Goal: Task Accomplishment & Management: Manage account settings

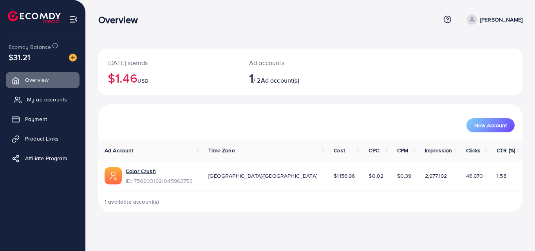
click at [50, 99] on span "My ad accounts" at bounding box center [47, 100] width 40 height 8
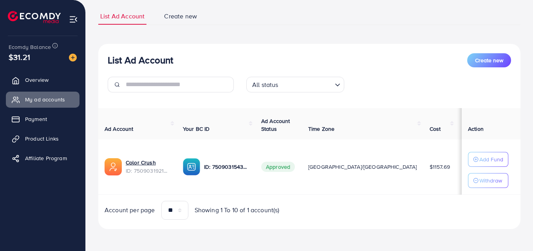
scroll to position [52, 0]
click at [183, 212] on select "** ** ** ***" at bounding box center [174, 210] width 27 height 19
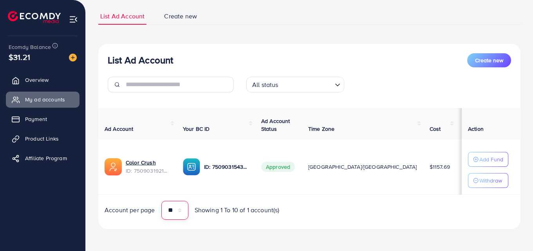
click at [183, 212] on select "** ** ** ***" at bounding box center [174, 210] width 27 height 19
click at [234, 66] on div "List Ad Account Create new All status Loading..." at bounding box center [309, 75] width 422 height 45
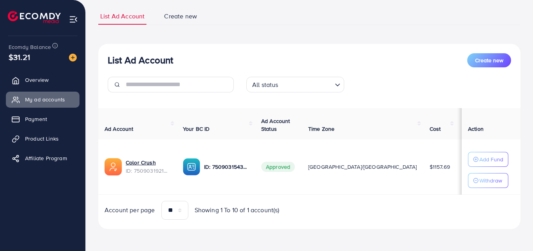
click at [226, 96] on div at bounding box center [170, 88] width 139 height 22
click at [209, 88] on input "text" at bounding box center [180, 85] width 108 height 16
click at [179, 87] on input "text" at bounding box center [180, 85] width 108 height 16
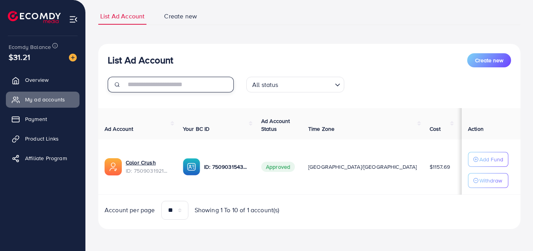
click at [179, 87] on input "text" at bounding box center [180, 85] width 108 height 16
click at [213, 54] on div "List Ad Account Create new" at bounding box center [309, 60] width 403 height 14
click at [154, 102] on div "List Ad Account Create new All status Loading... Ad Account Your BC ID Ad Accou…" at bounding box center [309, 136] width 422 height 185
click at [197, 80] on input "text" at bounding box center [180, 85] width 108 height 16
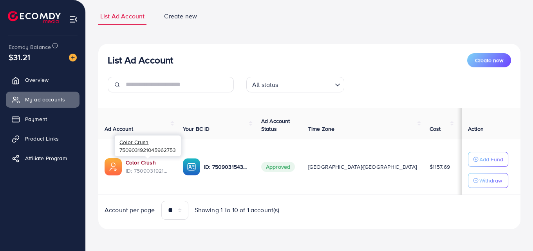
click at [147, 161] on link "Color Crush" at bounding box center [141, 163] width 30 height 8
